Goal: Communication & Community: Answer question/provide support

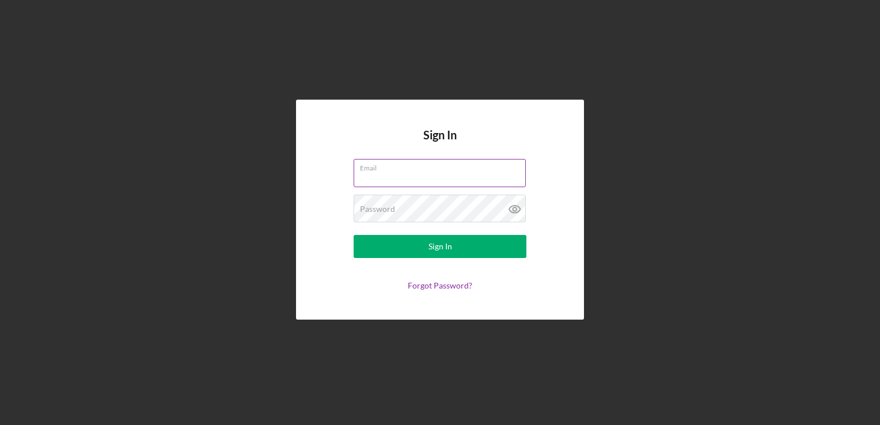
click at [389, 180] on input "Email" at bounding box center [439, 173] width 172 height 28
type input "[EMAIL_ADDRESS][DOMAIN_NAME]"
click at [353, 235] on button "Sign In" at bounding box center [439, 246] width 173 height 23
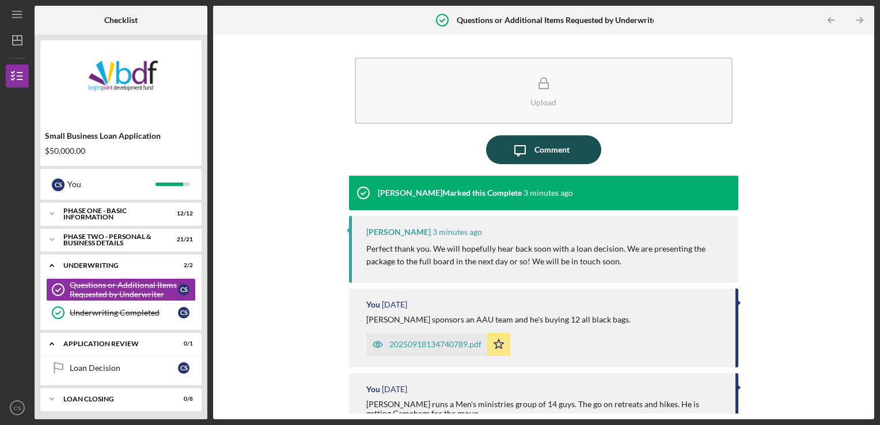
click at [542, 147] on div "Comment" at bounding box center [551, 149] width 35 height 29
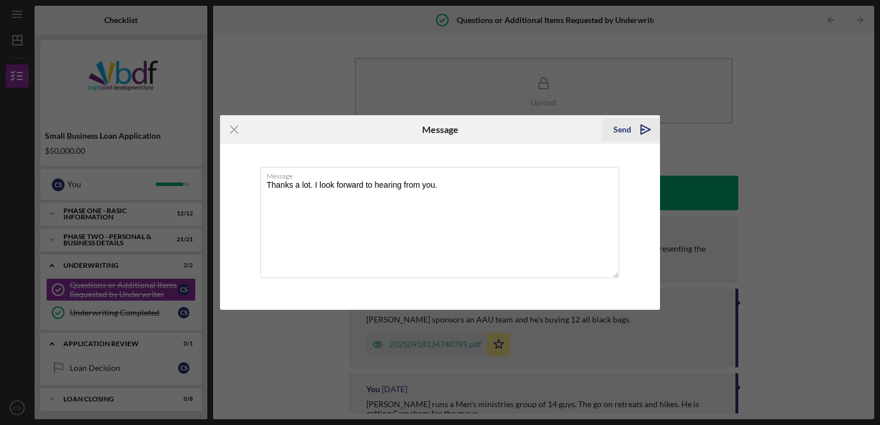
type textarea "Thanks a lot. I look forward to hearing from you."
click at [638, 131] on icon "Icon/icon-invite-send" at bounding box center [645, 129] width 29 height 29
